Goal: Task Accomplishment & Management: Use online tool/utility

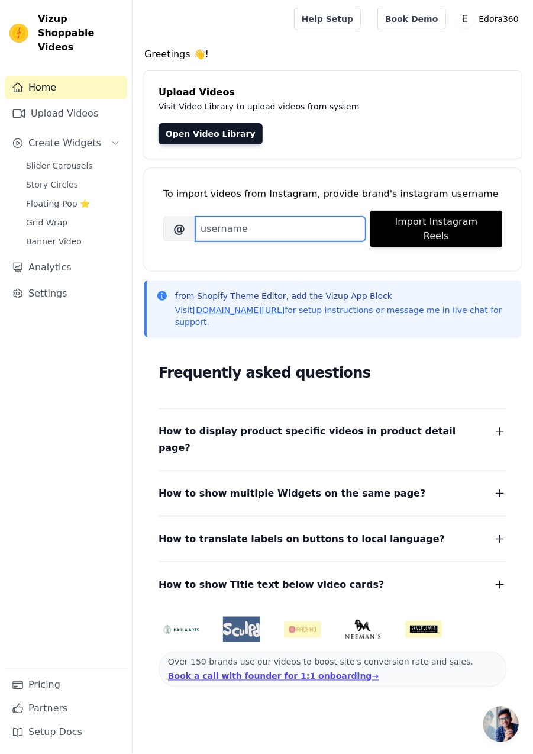
click at [239, 222] on input "Brand's Instagram Username" at bounding box center [280, 229] width 170 height 25
type input "[DOMAIN_NAME]"
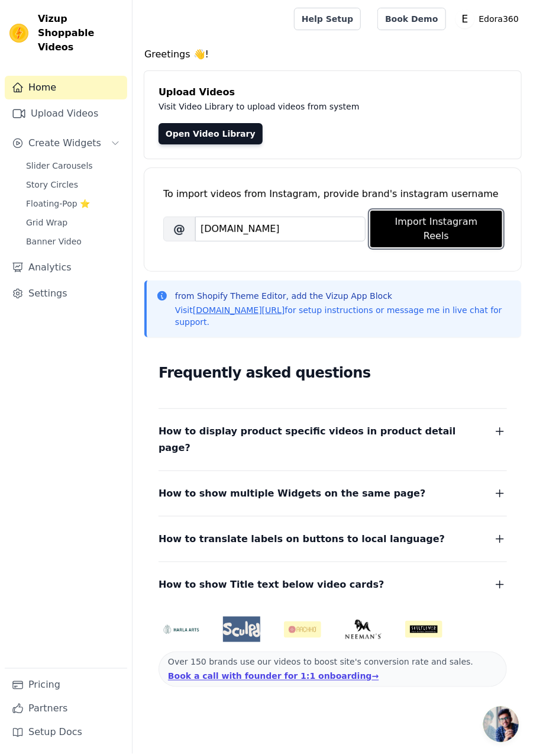
click at [441, 221] on button "Import Instagram Reels" at bounding box center [436, 229] width 132 height 37
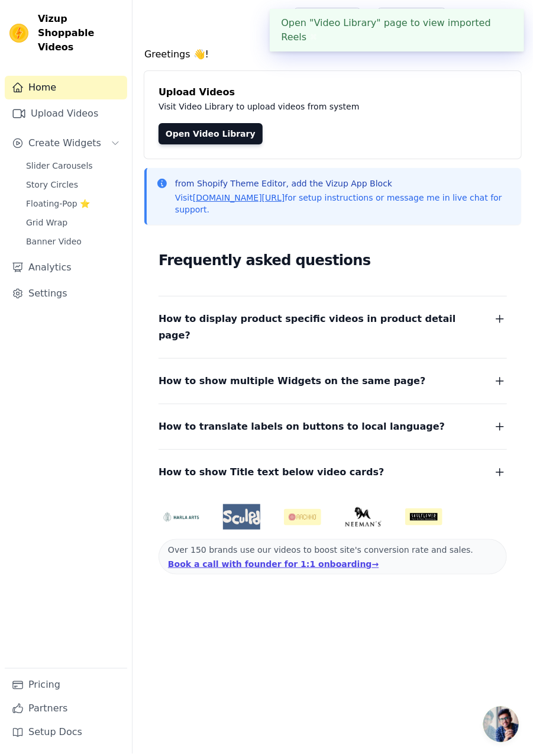
click at [214, 128] on link "Open Video Library" at bounding box center [211, 133] width 104 height 21
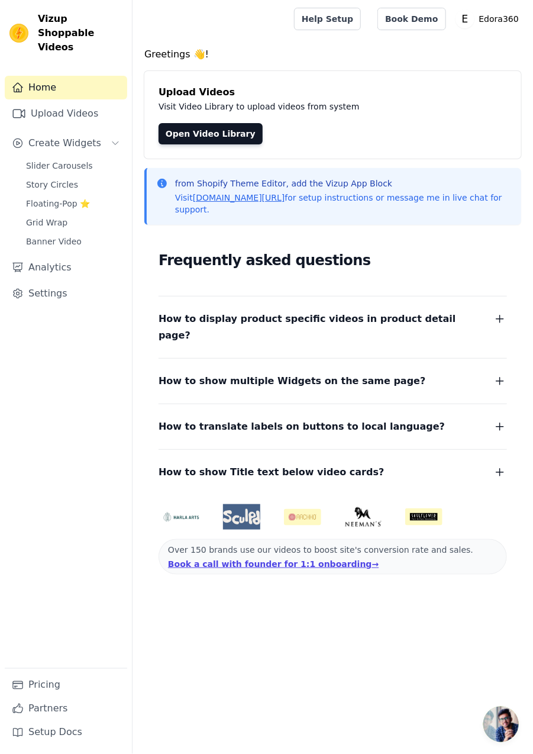
click at [209, 128] on link "Open Video Library" at bounding box center [211, 133] width 104 height 21
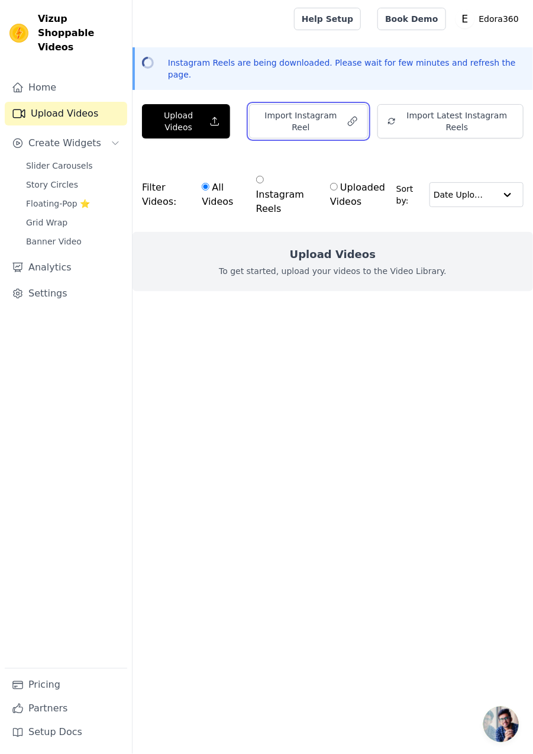
click at [321, 112] on button "Import Instagram Reel" at bounding box center [308, 121] width 118 height 34
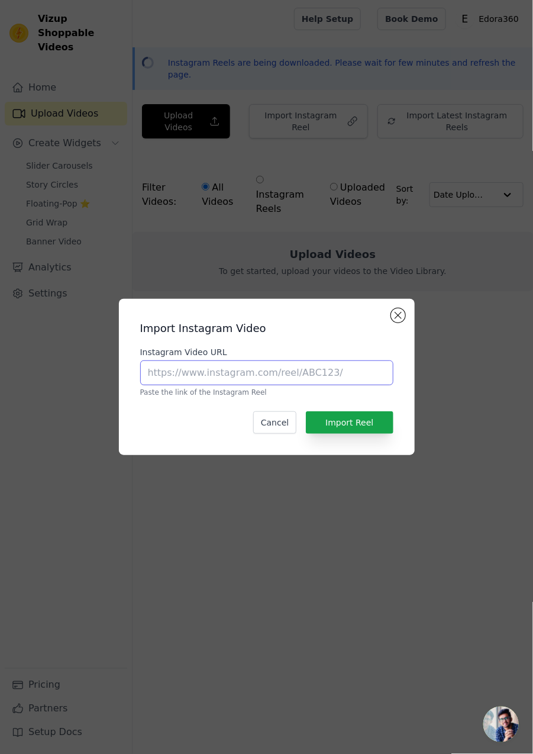
click at [219, 385] on input "Instagram Video URL" at bounding box center [266, 372] width 253 height 25
type input "https://www.instagram.com/reel/DNeeqbVzMHE/?igsh=MWJ4dXZneTA2eHFiNg=="
click at [369, 434] on button "Import Reel" at bounding box center [349, 422] width 87 height 22
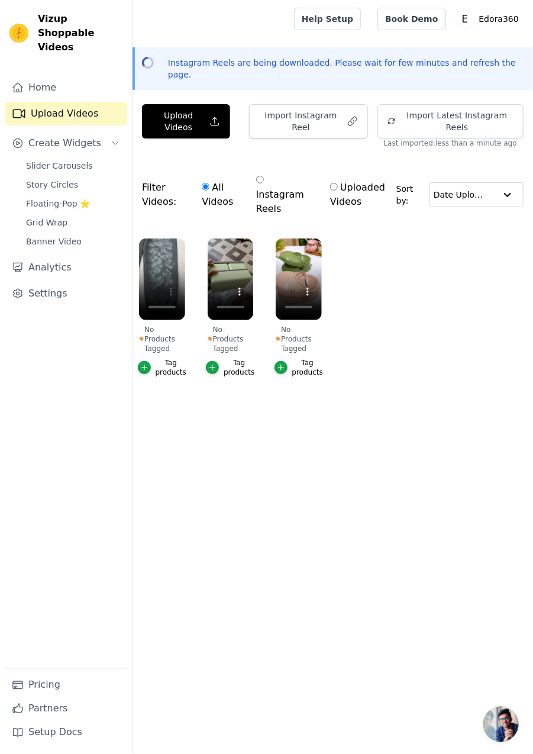
click at [270, 436] on html "Vizup Shoppable Videos Home Upload Videos Create Widgets Slider Carousels Story…" at bounding box center [266, 218] width 533 height 436
click at [214, 365] on icon "button" at bounding box center [212, 367] width 5 height 5
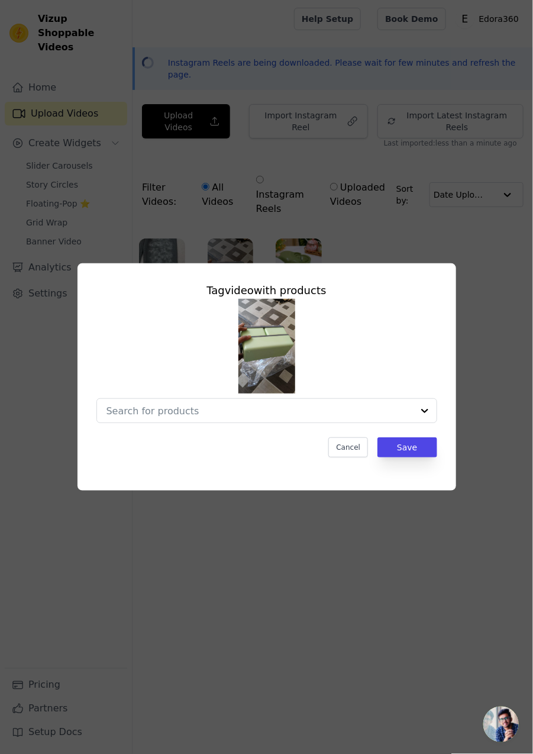
click at [427, 422] on div at bounding box center [425, 411] width 24 height 24
click at [424, 422] on div at bounding box center [425, 411] width 24 height 24
click at [420, 422] on div at bounding box center [425, 411] width 24 height 24
click at [408, 417] on input "No Products Tagged Tag video with products Cancel Save Tag products" at bounding box center [260, 410] width 307 height 11
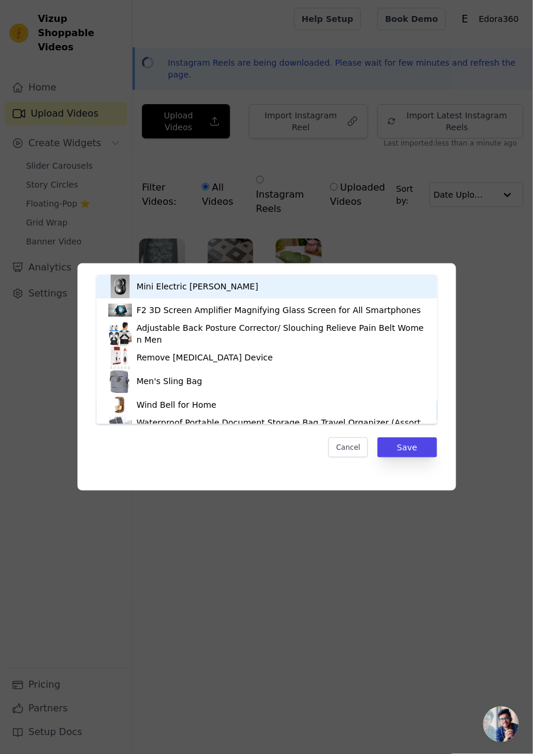
type input "ben"
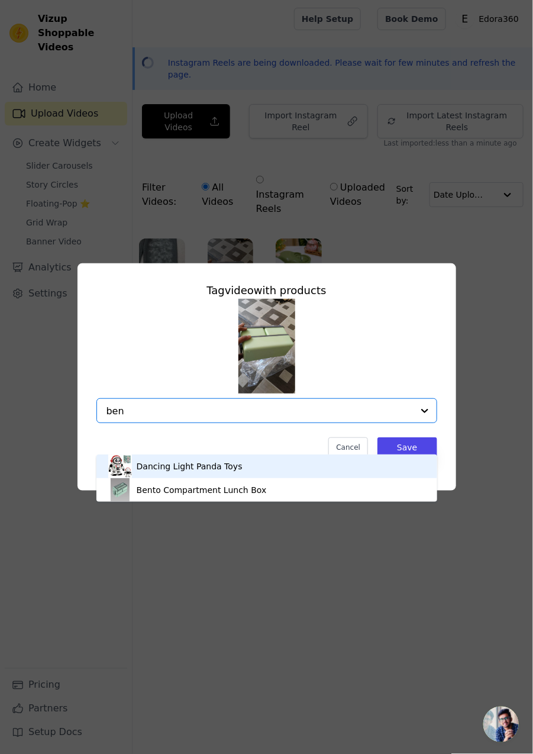
click at [206, 489] on div "Bento Compartment Lunch Box" at bounding box center [202, 490] width 130 height 12
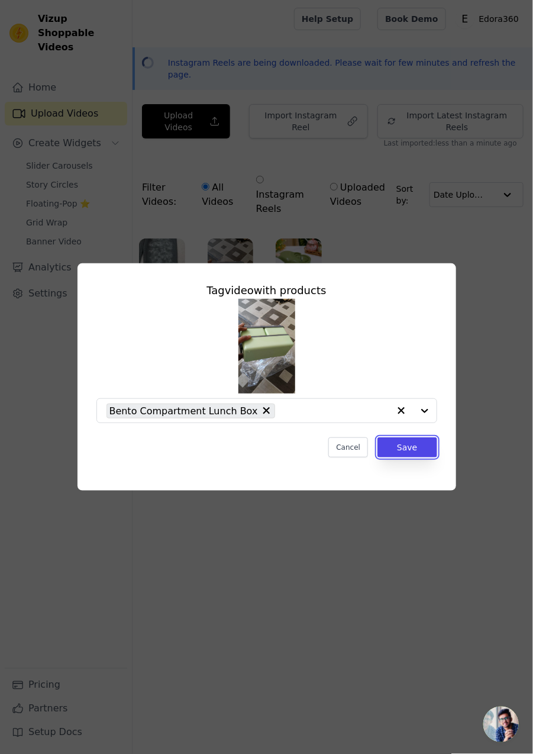
click at [420, 457] on button "Save" at bounding box center [407, 447] width 59 height 20
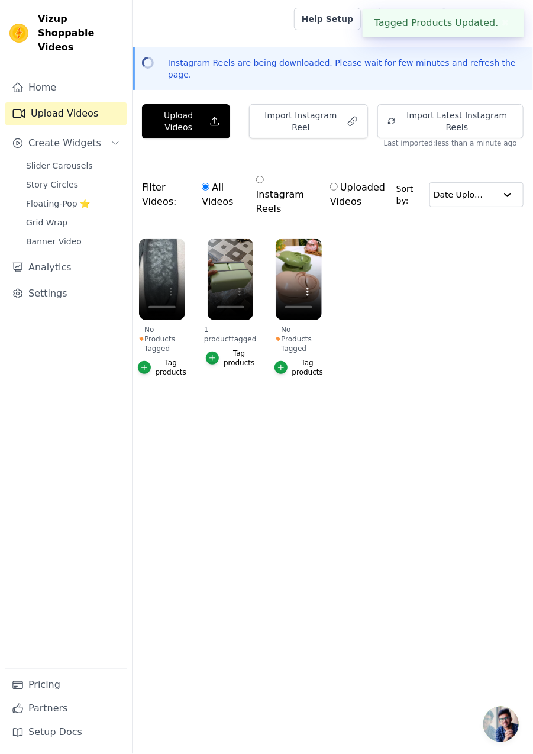
click at [148, 363] on icon "button" at bounding box center [144, 367] width 8 height 8
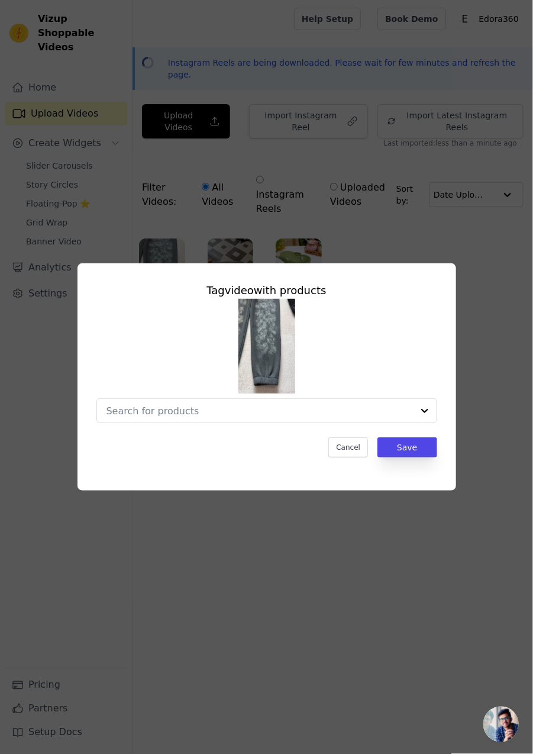
click at [423, 422] on div at bounding box center [425, 411] width 24 height 24
click at [421, 422] on div at bounding box center [425, 411] width 24 height 24
click at [220, 417] on input "No Products Tagged Tag video with products Cancel Save Tag products" at bounding box center [260, 410] width 307 height 11
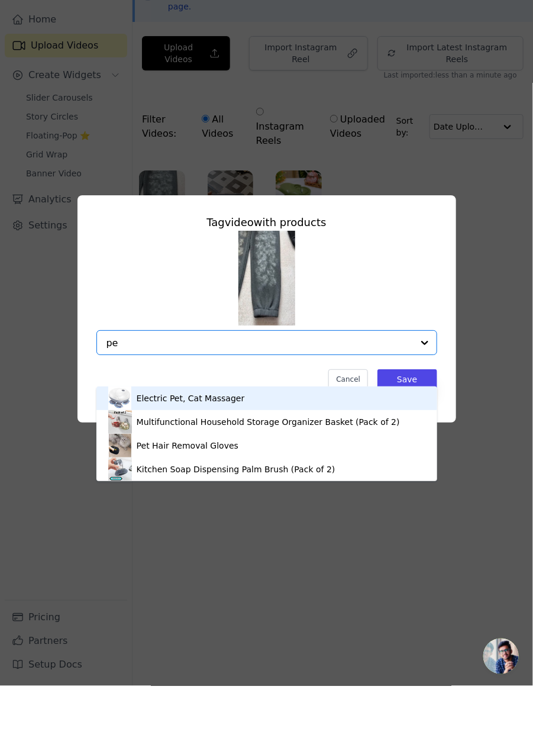
type input "p"
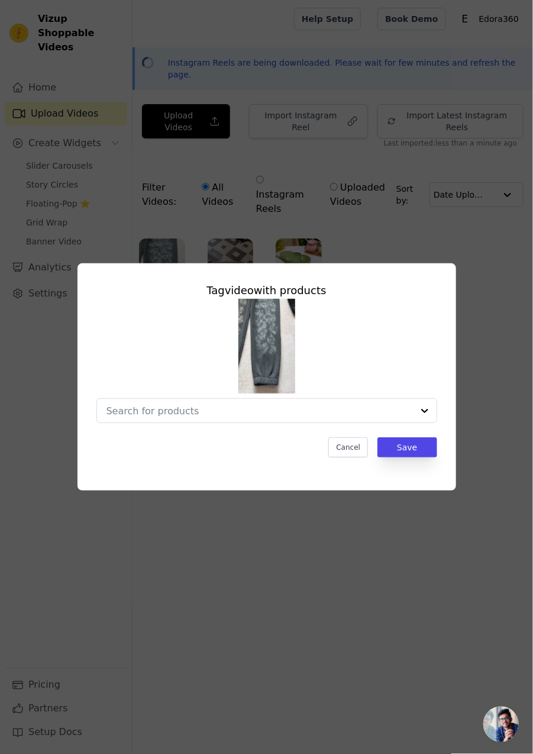
click at [182, 417] on input "No Products Tagged Tag video with products Cancel Save Tag products" at bounding box center [260, 410] width 307 height 11
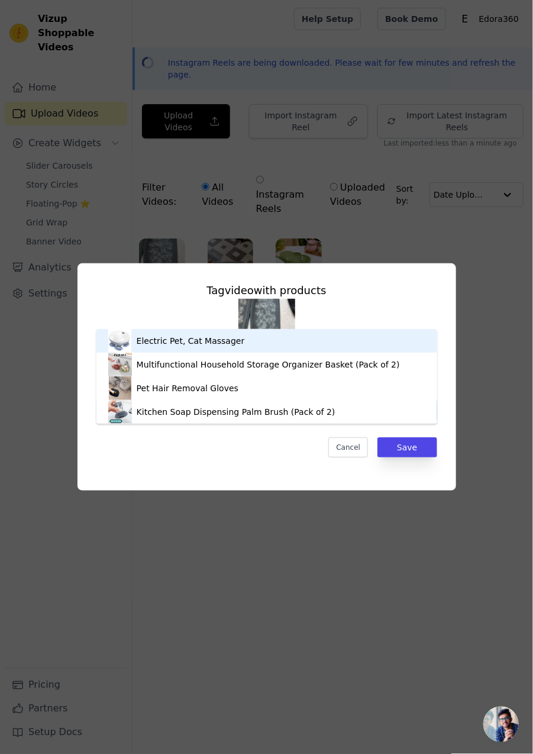
type input "pet ha"
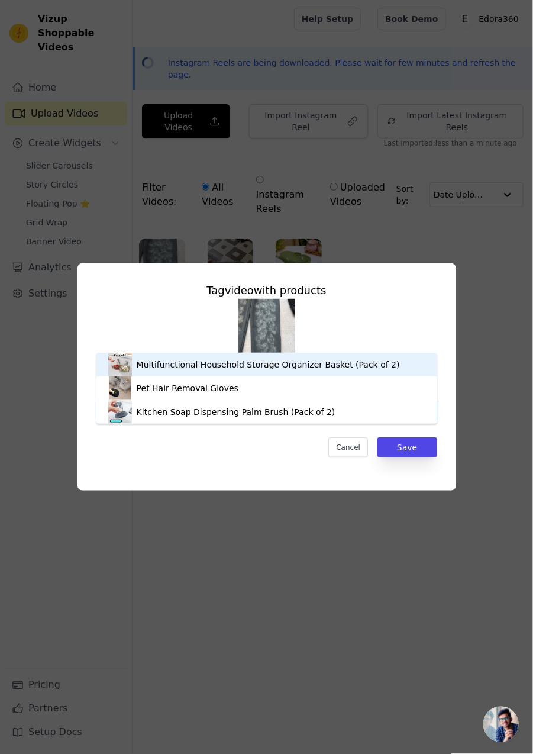
click at [178, 386] on div "Pet Hair Removal Gloves" at bounding box center [188, 388] width 102 height 12
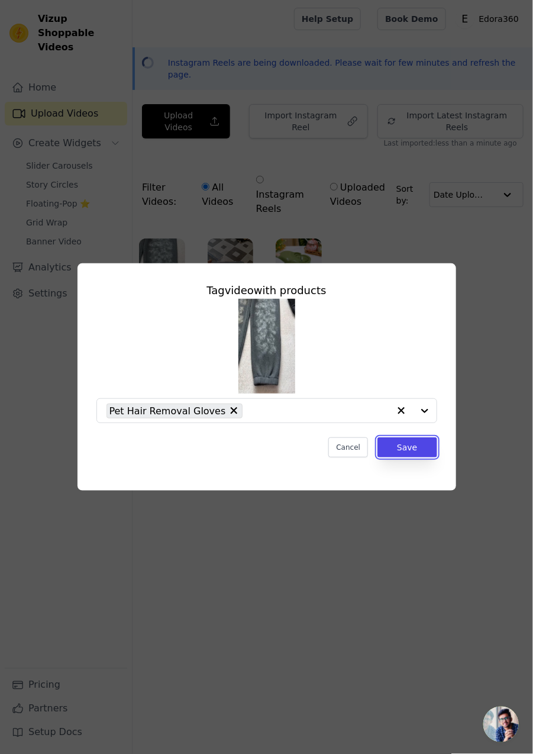
click at [415, 457] on button "Save" at bounding box center [407, 447] width 59 height 20
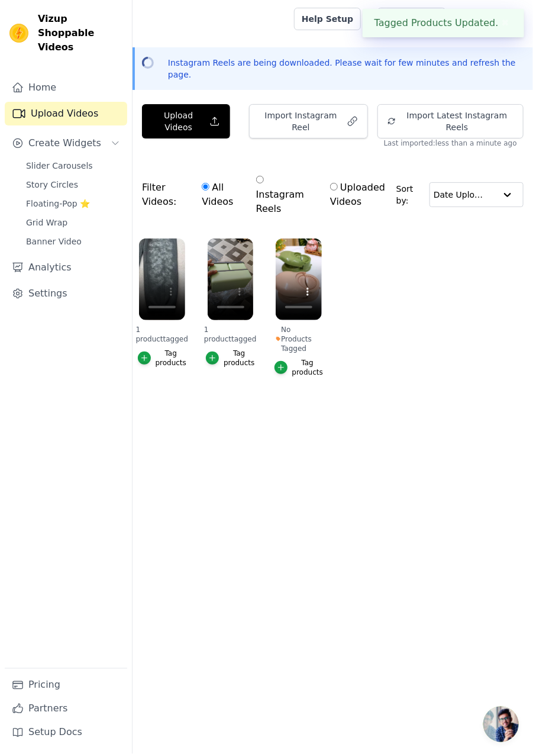
click at [284, 363] on icon "button" at bounding box center [281, 367] width 8 height 8
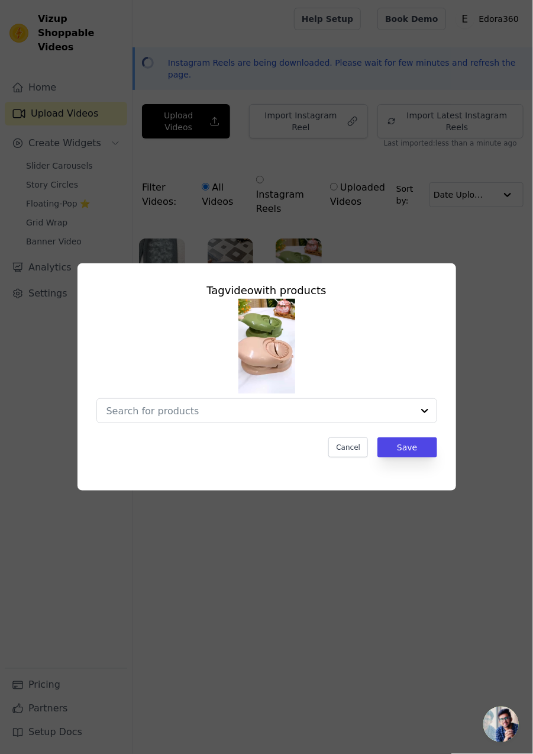
click at [183, 417] on input "No Products Tagged Tag video with products Cancel Save Tag products" at bounding box center [260, 410] width 307 height 11
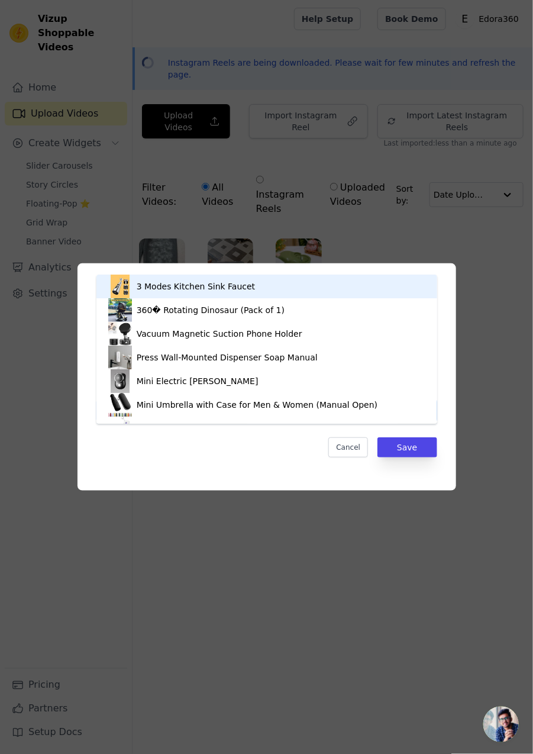
type input "momo"
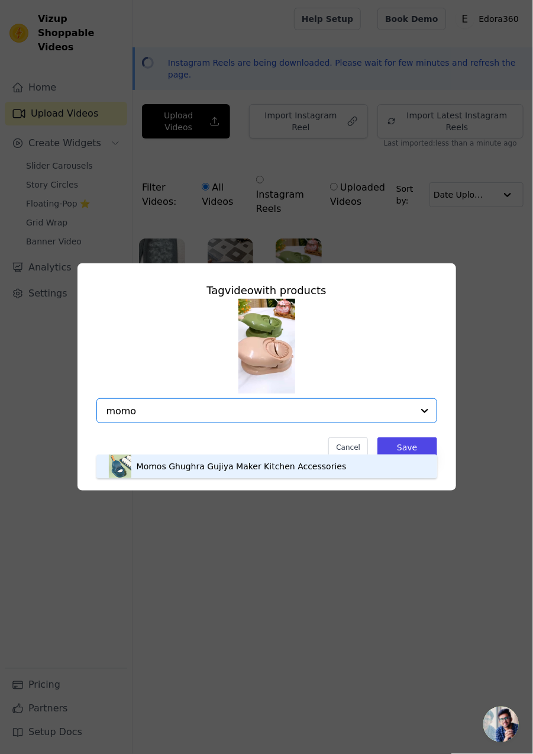
click at [199, 466] on div "Momos Ghughra Gujiya Maker Kitchen Accessories" at bounding box center [242, 466] width 210 height 12
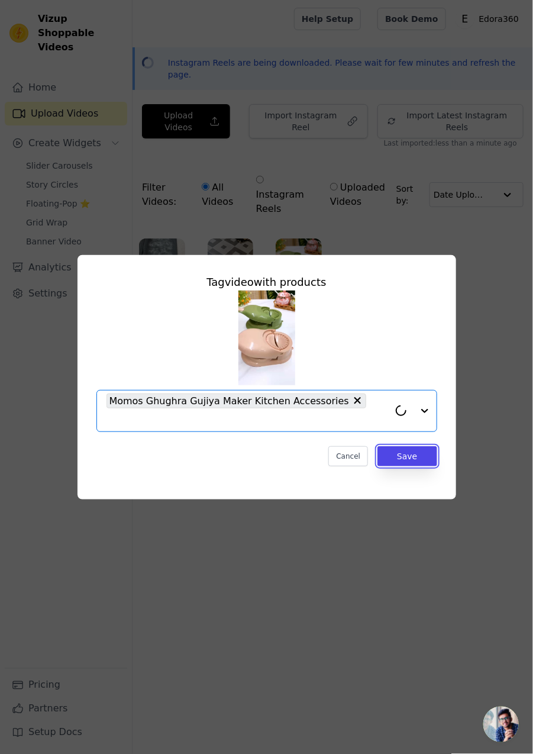
click at [415, 466] on button "Save" at bounding box center [407, 456] width 59 height 20
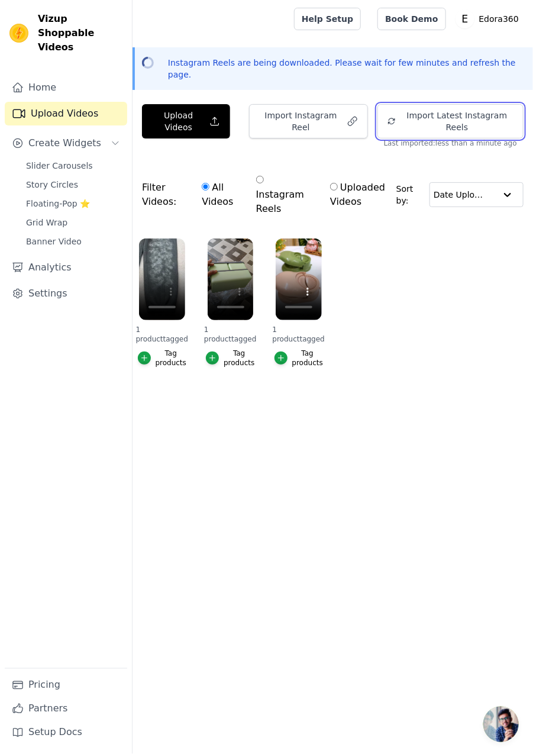
click at [434, 106] on button "Import Latest Instagram Reels" at bounding box center [451, 121] width 146 height 34
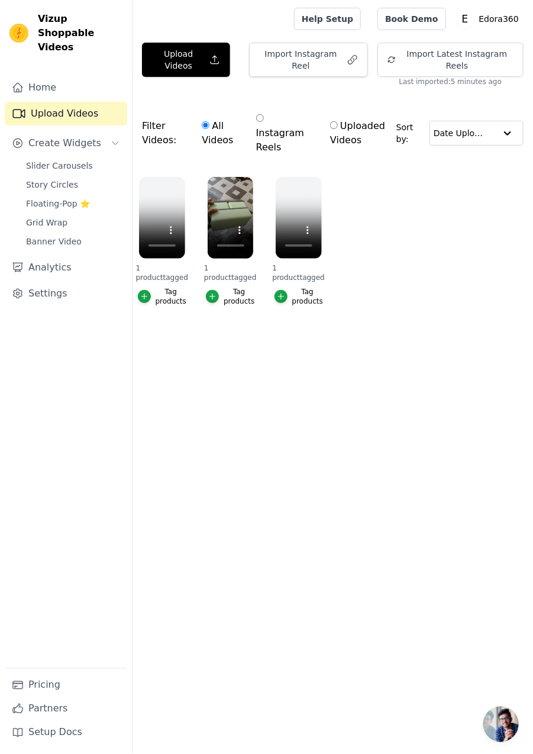
click at [217, 292] on icon "button" at bounding box center [212, 296] width 8 height 8
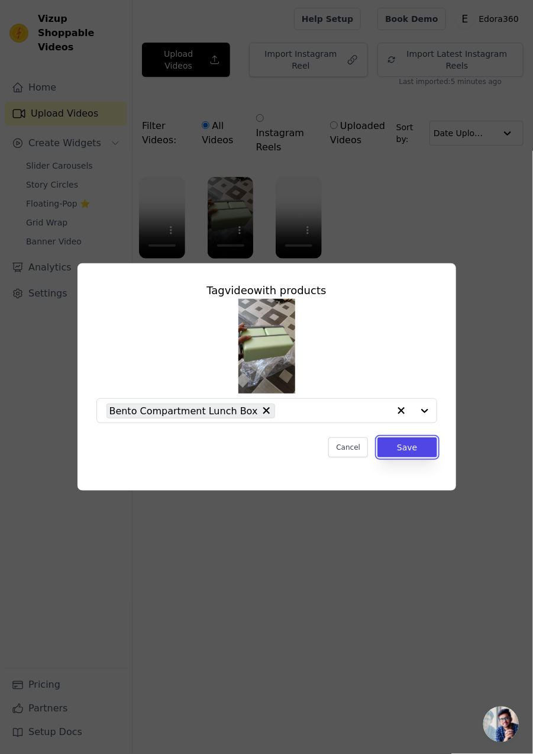
click at [420, 457] on button "Save" at bounding box center [407, 447] width 59 height 20
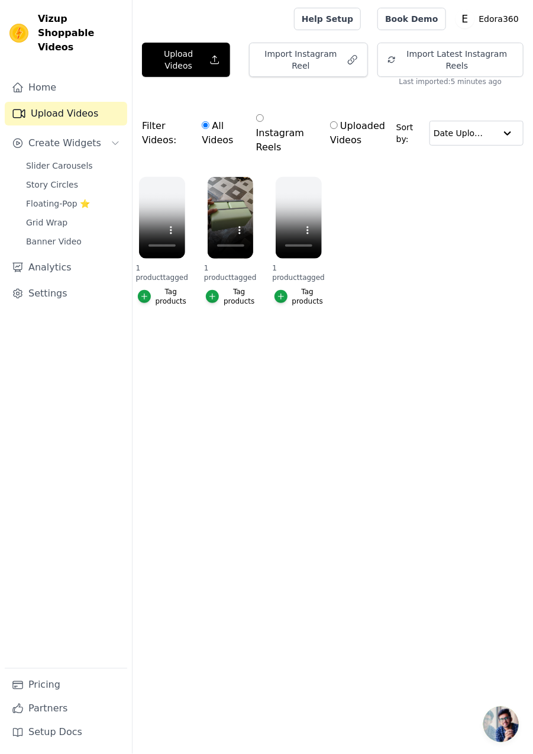
click at [111, 138] on button "Create Widgets" at bounding box center [66, 143] width 122 height 24
click at [118, 138] on icon "Sidebar" at bounding box center [115, 142] width 9 height 9
click at [51, 217] on span "Grid Wrap" at bounding box center [46, 223] width 41 height 12
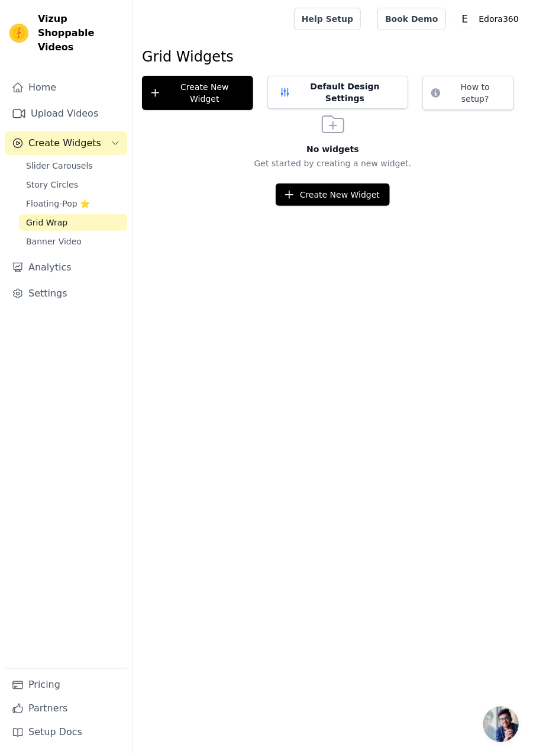
click at [58, 198] on span "Floating-Pop ⭐" at bounding box center [58, 204] width 64 height 12
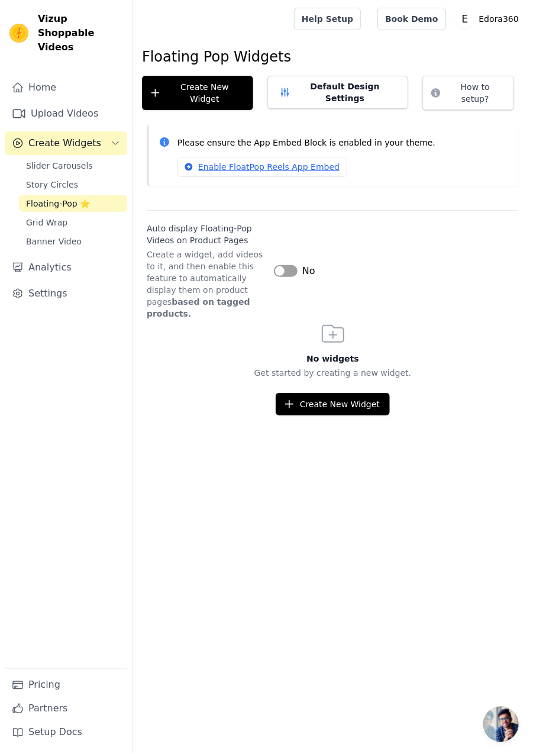
click at [65, 179] on span "Story Circles" at bounding box center [52, 185] width 52 height 12
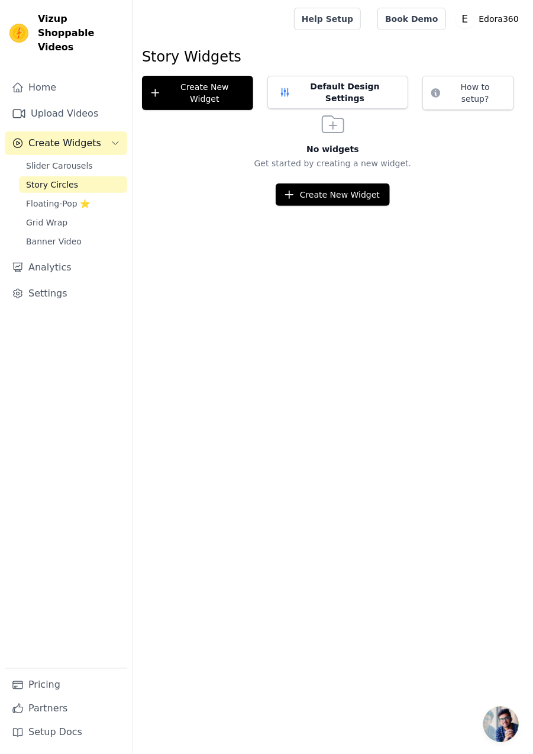
click at [66, 160] on span "Slider Carousels" at bounding box center [59, 166] width 67 height 12
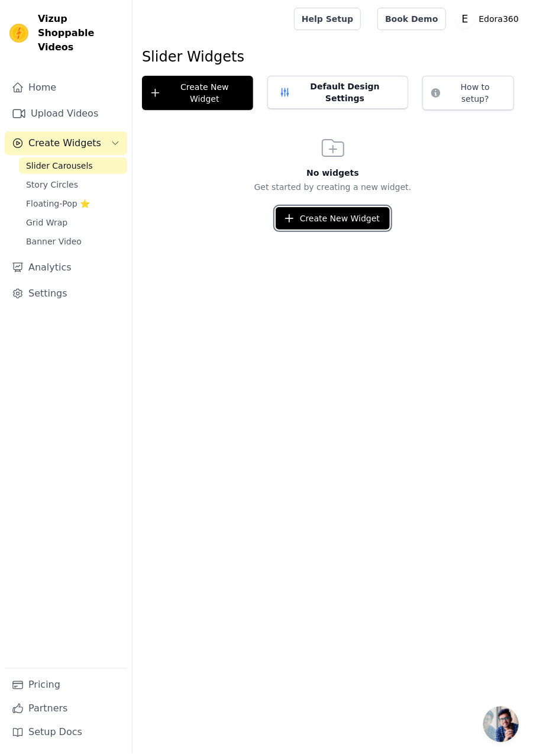
click at [335, 207] on button "Create New Widget" at bounding box center [333, 218] width 114 height 22
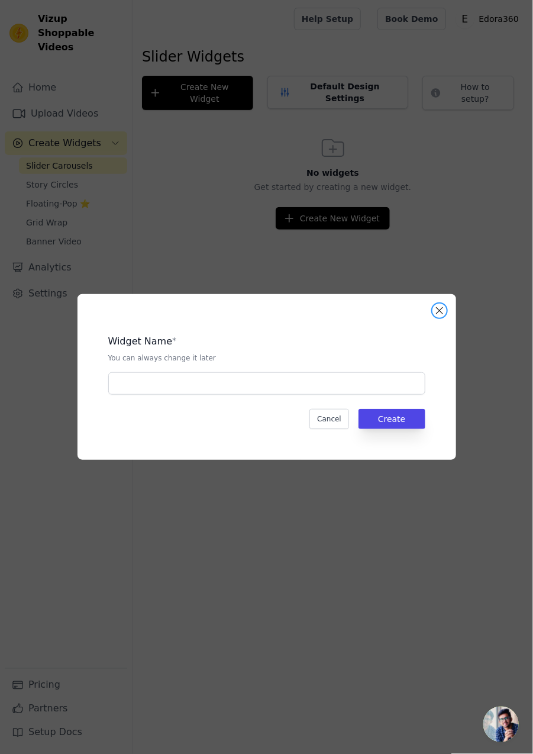
click at [439, 318] on button "Close modal" at bounding box center [440, 311] width 14 height 14
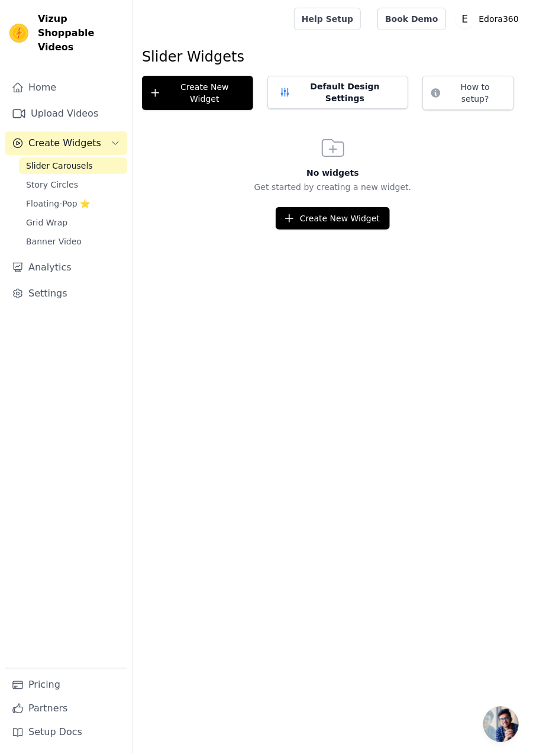
click at [66, 258] on link "Analytics" at bounding box center [66, 268] width 122 height 24
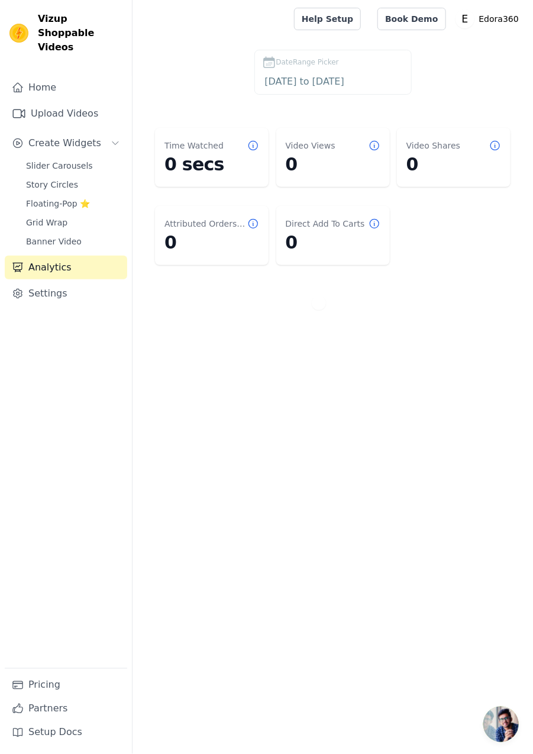
click at [59, 76] on link "Home" at bounding box center [66, 88] width 122 height 24
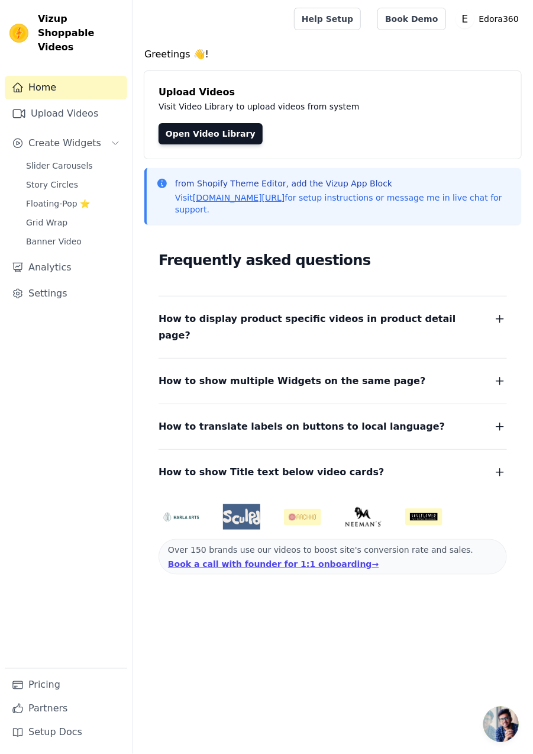
click at [76, 103] on link "Upload Videos" at bounding box center [66, 114] width 122 height 24
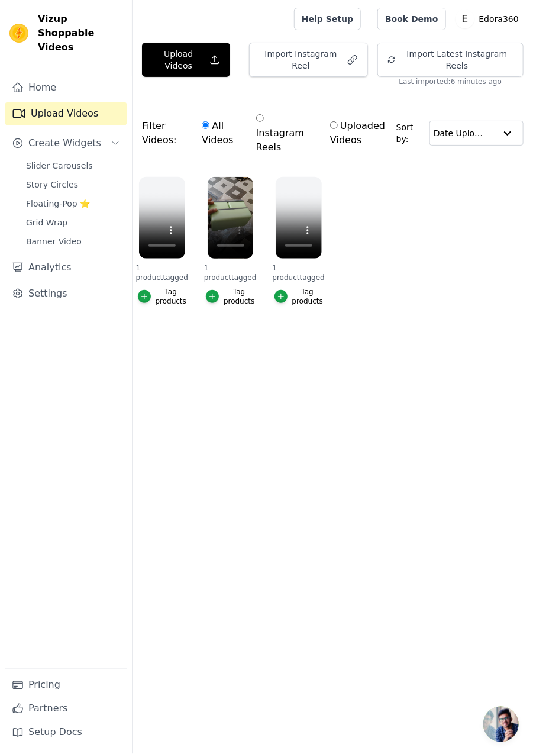
click at [268, 365] on html "Vizup Shoppable Videos Home Upload Videos Create Widgets Slider Carousels Story…" at bounding box center [266, 182] width 533 height 365
click at [250, 365] on html "Vizup Shoppable Videos Home Upload Videos Create Widgets Slider Carousels Story…" at bounding box center [266, 182] width 533 height 365
click at [64, 78] on link "Home" at bounding box center [66, 88] width 122 height 24
